Goal: Find specific page/section: Find specific page/section

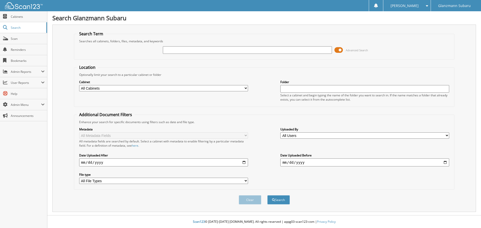
click at [176, 48] on input "text" at bounding box center [247, 50] width 169 height 8
type input "bonds"
click at [267, 195] on button "Search" at bounding box center [278, 199] width 23 height 9
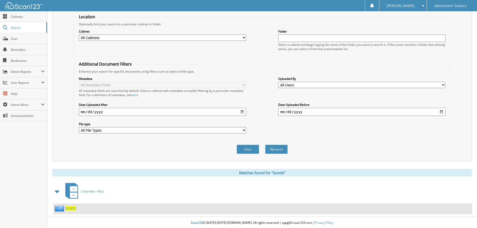
scroll to position [52, 0]
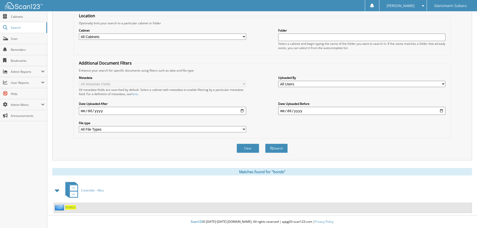
click at [93, 191] on span "Controller - Misc" at bounding box center [92, 190] width 23 height 4
